Goal: Use online tool/utility: Utilize a website feature to perform a specific function

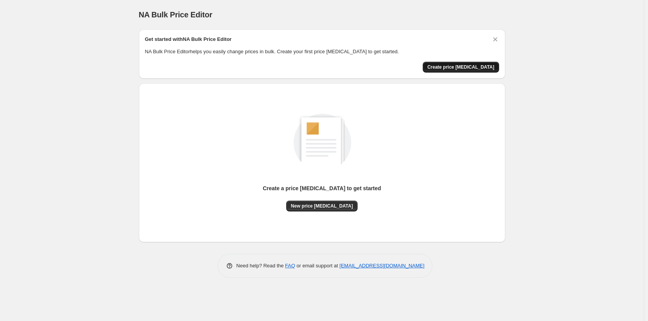
click at [465, 68] on span "Create price [MEDICAL_DATA]" at bounding box center [460, 67] width 67 height 6
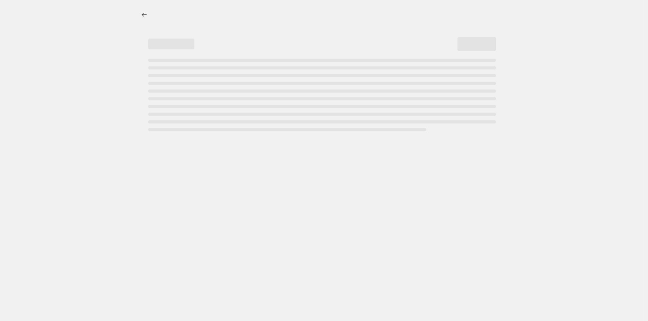
select select "percentage"
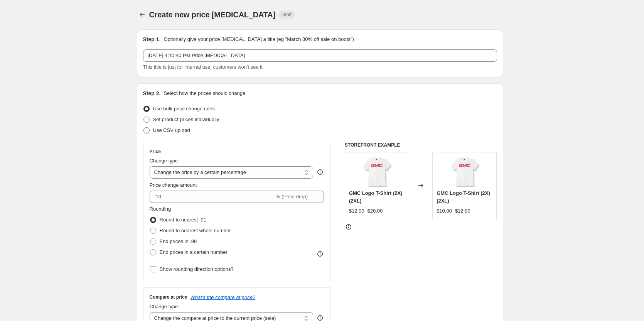
click at [185, 131] on span "Use CSV upload" at bounding box center [171, 130] width 37 height 6
click at [144, 128] on input "Use CSV upload" at bounding box center [143, 127] width 0 height 0
radio input "true"
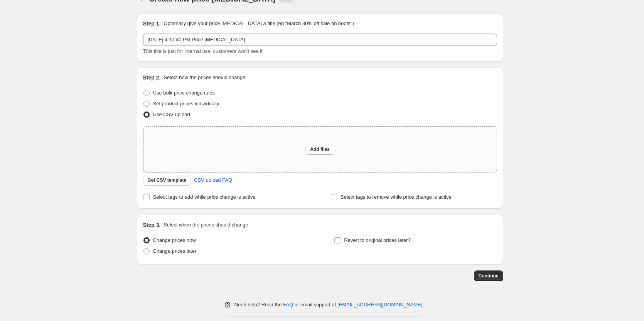
scroll to position [23, 0]
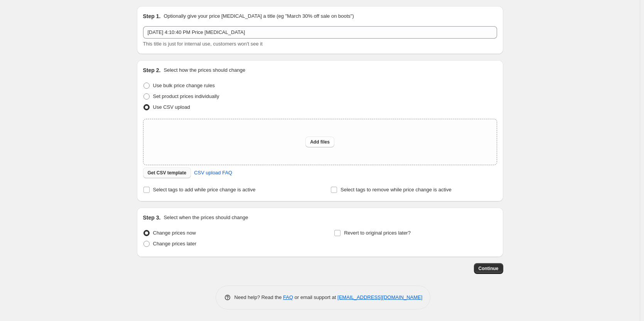
click at [180, 174] on span "Get CSV template" at bounding box center [167, 173] width 39 height 6
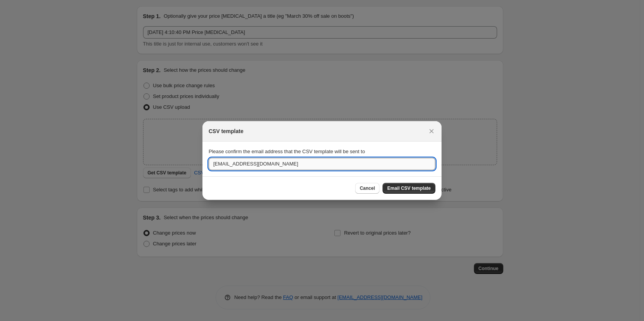
click at [236, 166] on input "[EMAIL_ADDRESS][DOMAIN_NAME]" at bounding box center [322, 164] width 227 height 12
click at [236, 167] on input "[EMAIL_ADDRESS][DOMAIN_NAME]" at bounding box center [322, 164] width 227 height 12
type input "[PERSON_NAME][EMAIL_ADDRESS][DOMAIN_NAME]"
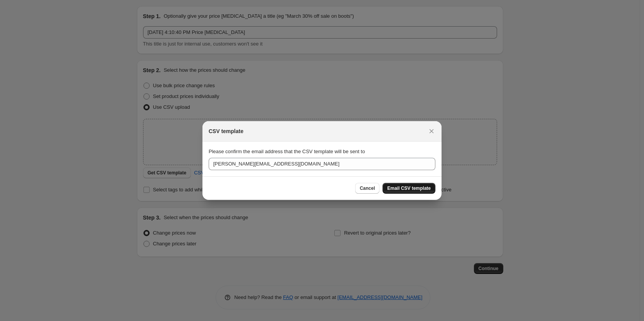
click at [412, 190] on span "Email CSV template" at bounding box center [409, 188] width 44 height 6
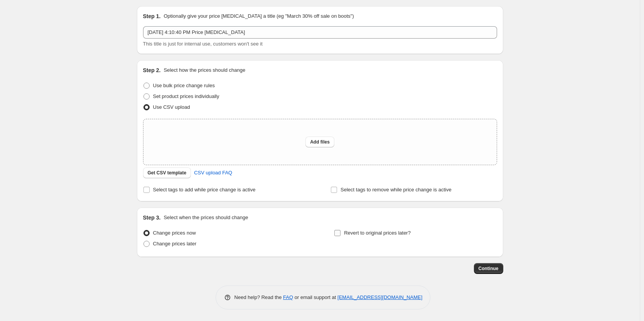
click at [357, 233] on span "Revert to original prices later?" at bounding box center [377, 233] width 67 height 6
click at [341, 233] on input "Revert to original prices later?" at bounding box center [337, 233] width 6 height 6
checkbox input "true"
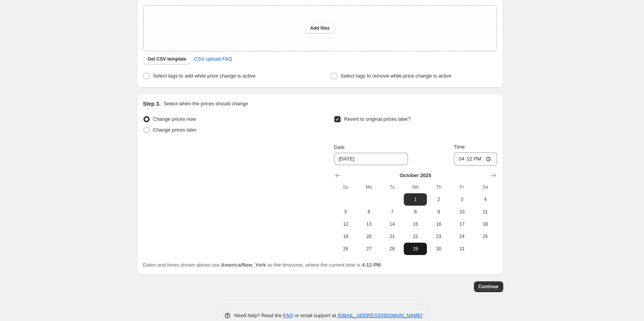
scroll to position [139, 0]
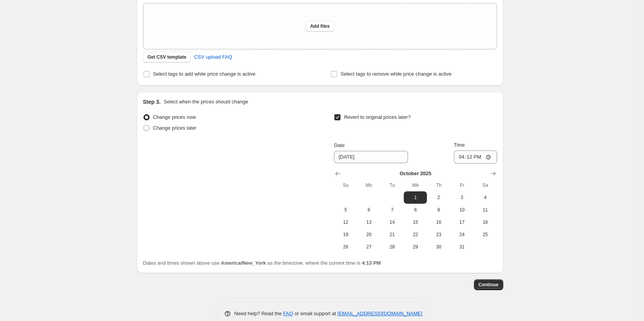
click at [99, 66] on div "Create new price [MEDICAL_DATA]. This page is ready Create new price [MEDICAL_D…" at bounding box center [320, 99] width 640 height 476
click at [168, 78] on span "Select tags to add while price change is active" at bounding box center [204, 74] width 103 height 8
click at [150, 77] on input "Select tags to add while price change is active" at bounding box center [146, 74] width 6 height 6
checkbox input "true"
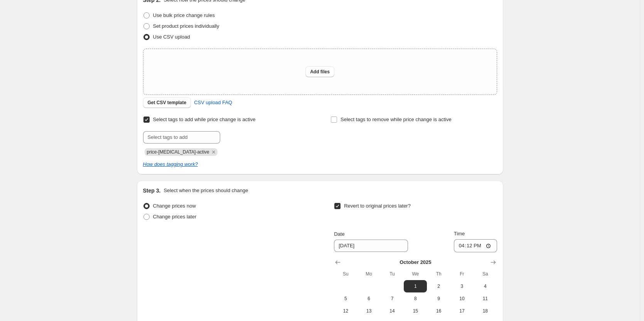
scroll to position [23, 0]
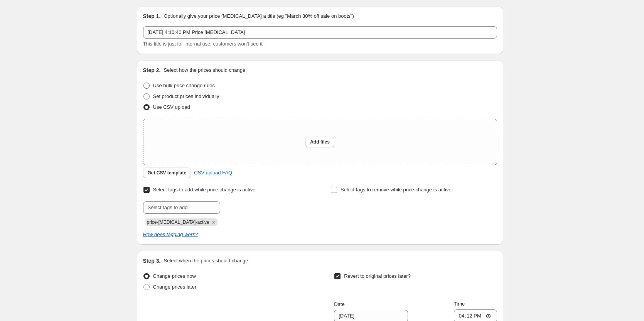
click at [212, 86] on span "Use bulk price change rules" at bounding box center [184, 86] width 62 height 6
click at [144, 83] on input "Use bulk price change rules" at bounding box center [143, 83] width 0 height 0
radio input "true"
select select "percentage"
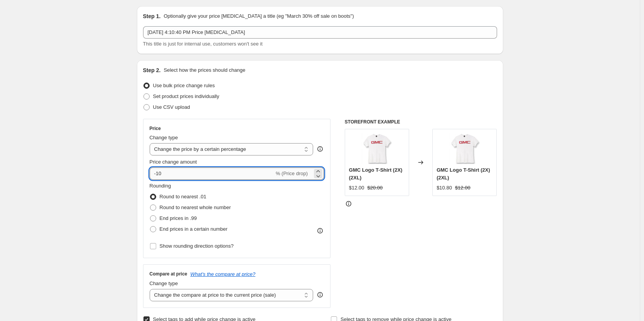
click at [181, 176] on input "-10" at bounding box center [212, 173] width 125 height 12
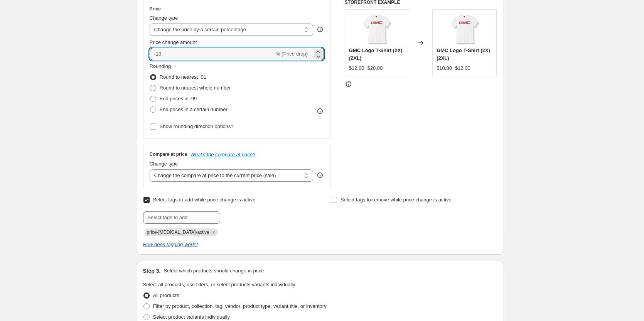
scroll to position [177, 0]
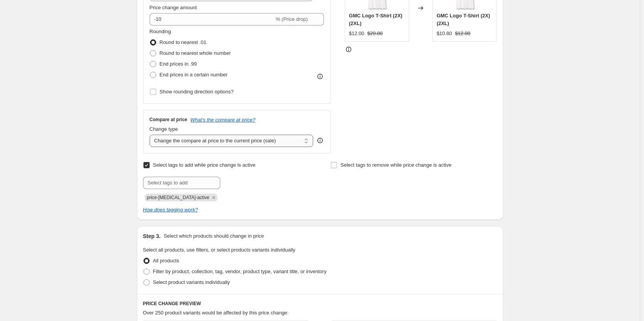
click at [177, 142] on select "Change the compare at price to the current price (sale) Change the compare at p…" at bounding box center [232, 141] width 164 height 12
click at [183, 140] on select "Change the compare at price to the current price (sale) Change the compare at p…" at bounding box center [232, 141] width 164 height 12
